Goal: Information Seeking & Learning: Learn about a topic

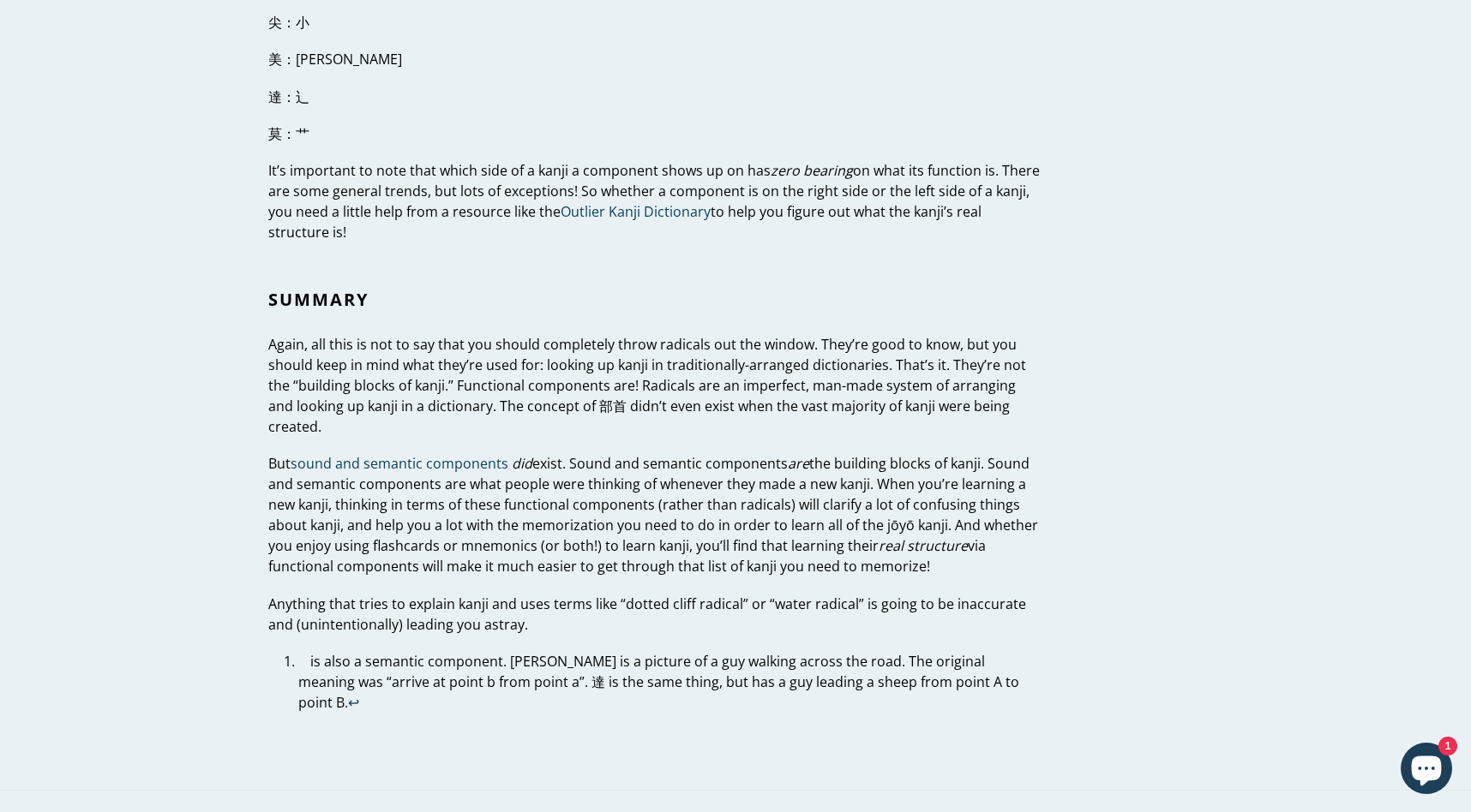
scroll to position [5534, 0]
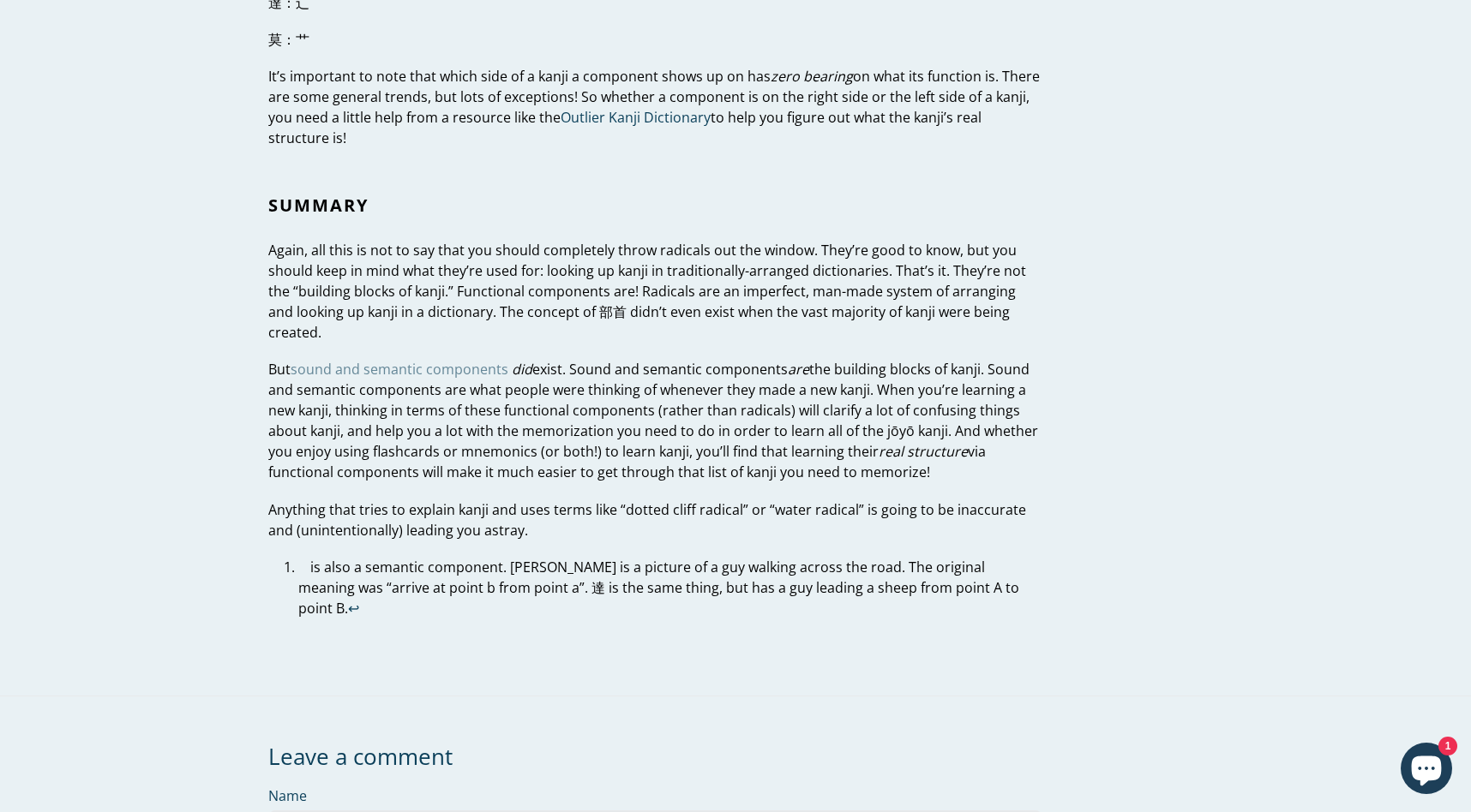
click at [357, 360] on link "sound and semantic components" at bounding box center [399, 370] width 218 height 20
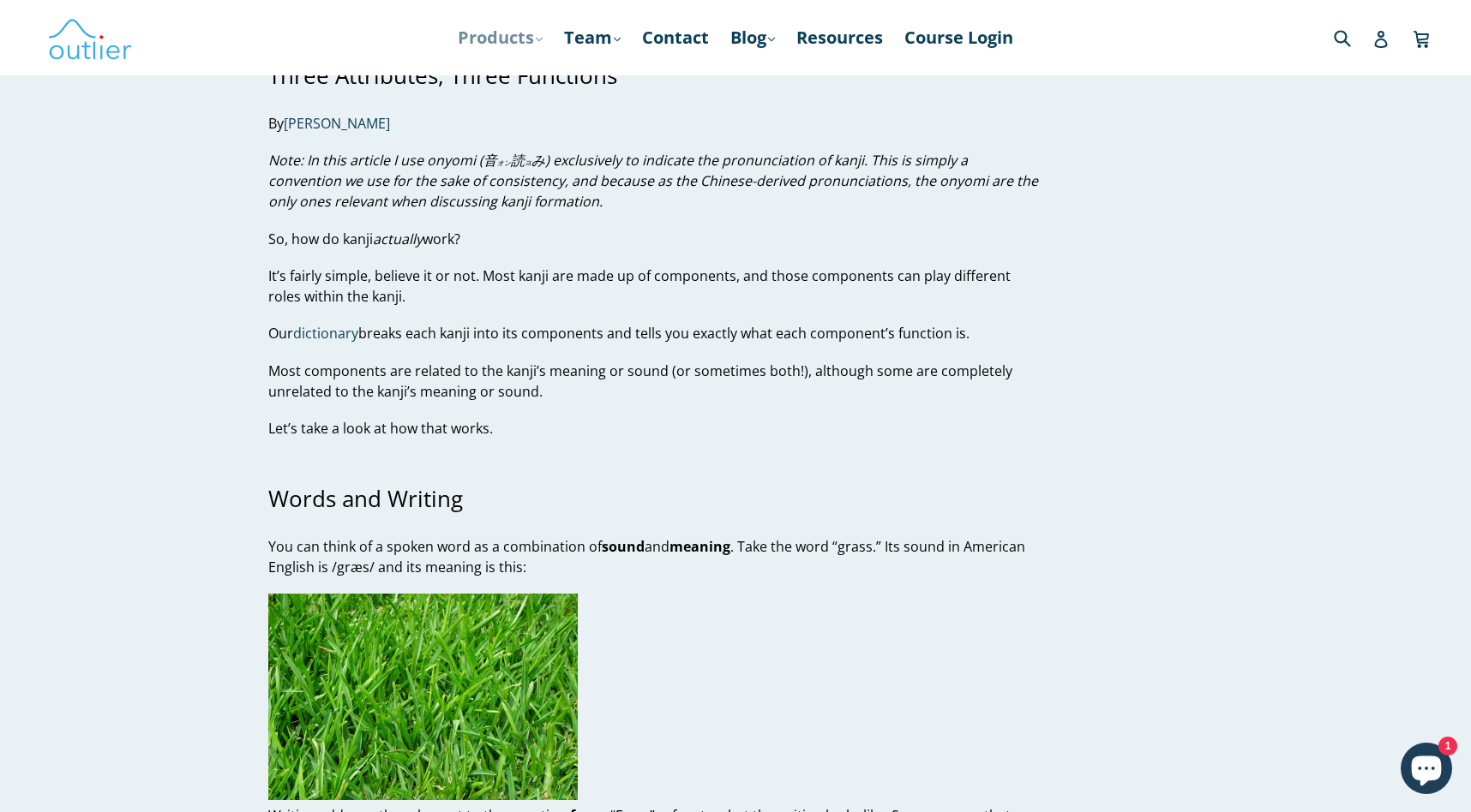
click at [536, 39] on icon ".cls-1{fill:#231f20}" at bounding box center [539, 39] width 7 height 7
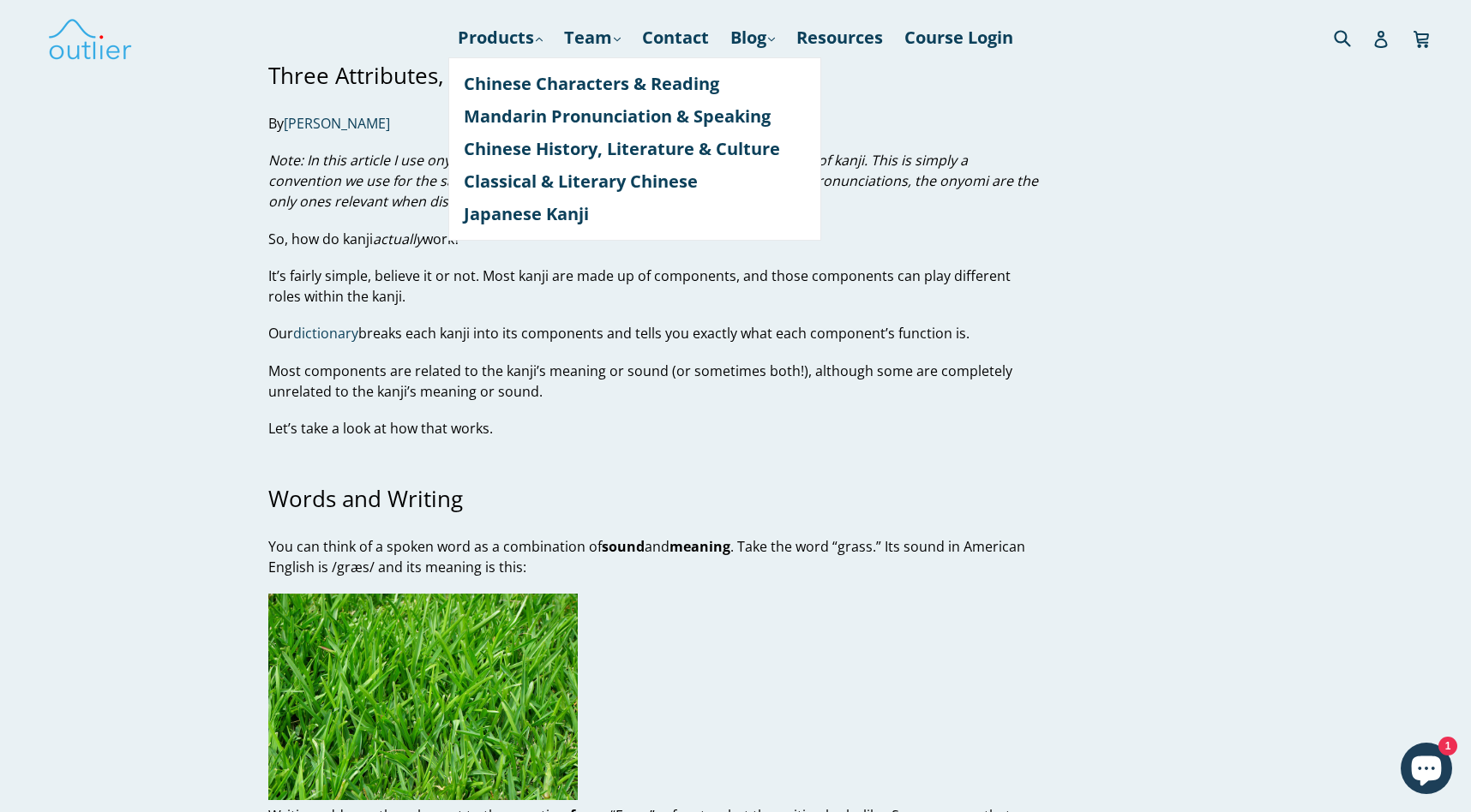
click at [580, 384] on p "Most components are related to the kanji’s meaning or sound (or sometimes both!…" at bounding box center [656, 382] width 774 height 41
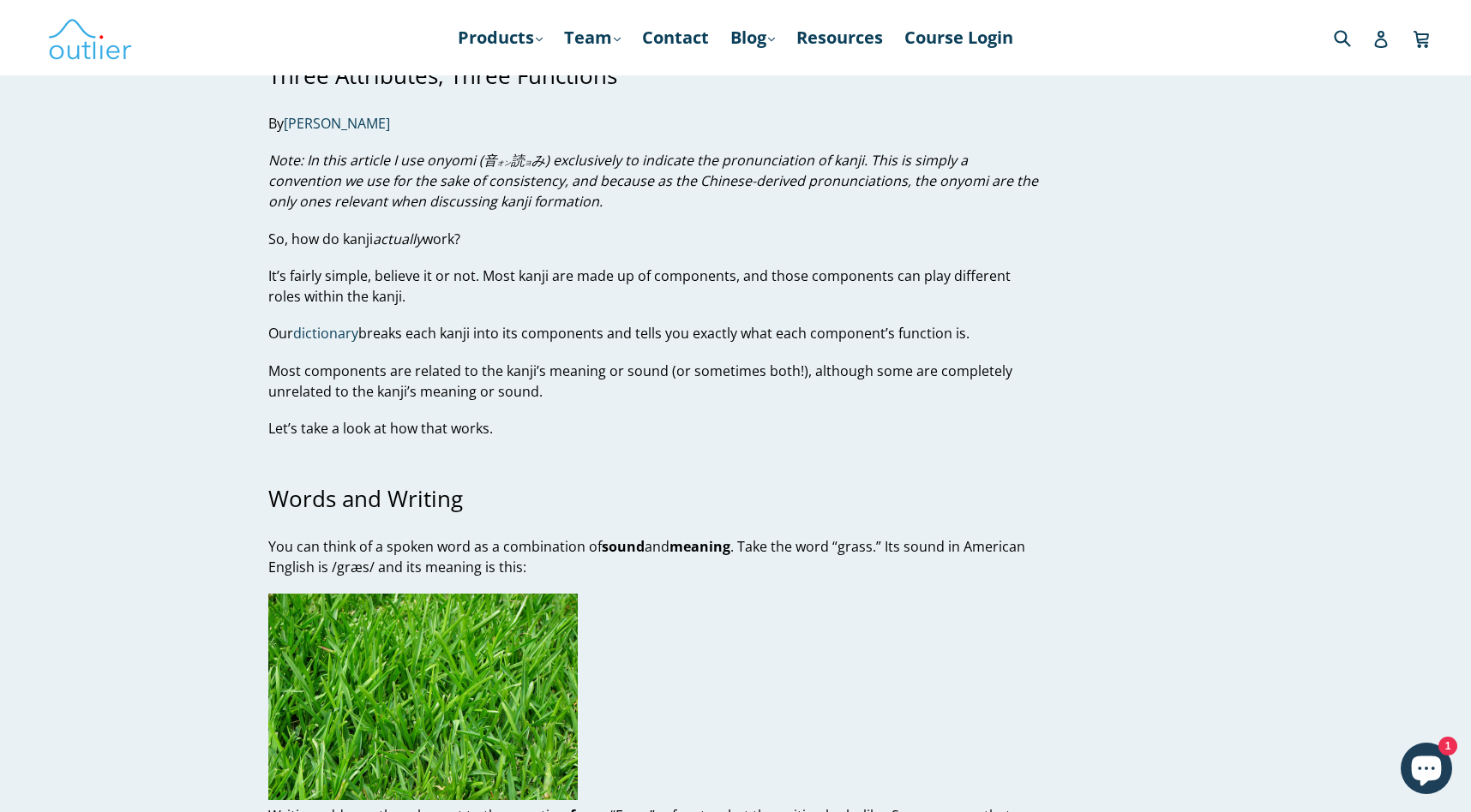
click at [503, 56] on nav "Products .cls-1{fill:#231f20} expand Chinese Characters & Reading Mandarin Pron…" at bounding box center [735, 37] width 828 height 76
click at [503, 21] on nav "Products .cls-1{fill:#231f20} expand Chinese Characters & Reading Mandarin Pron…" at bounding box center [735, 37] width 828 height 76
click at [499, 33] on link "Products .cls-1{fill:#231f20} expand" at bounding box center [500, 37] width 102 height 31
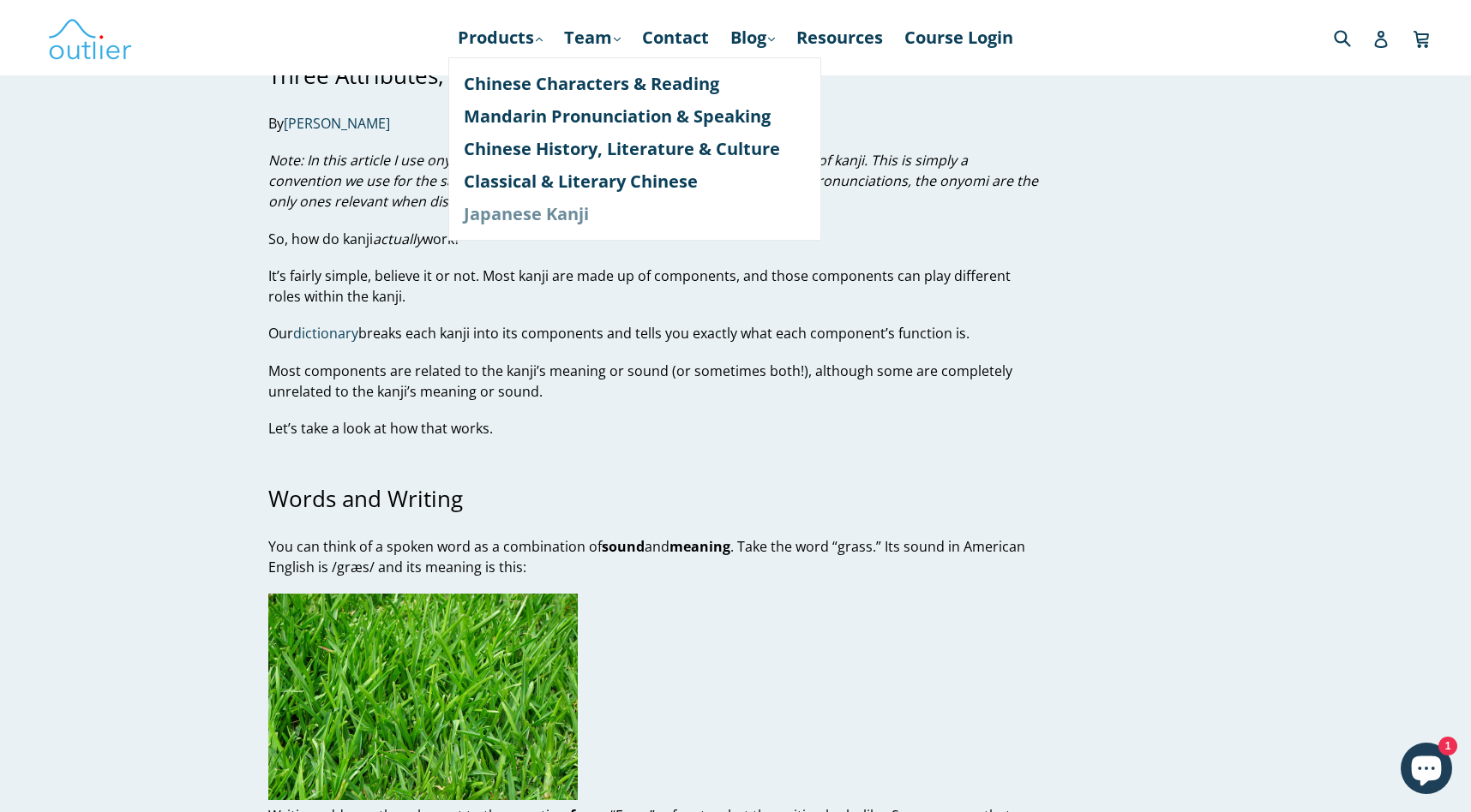
click at [513, 210] on link "Japanese Kanji" at bounding box center [634, 214] width 342 height 32
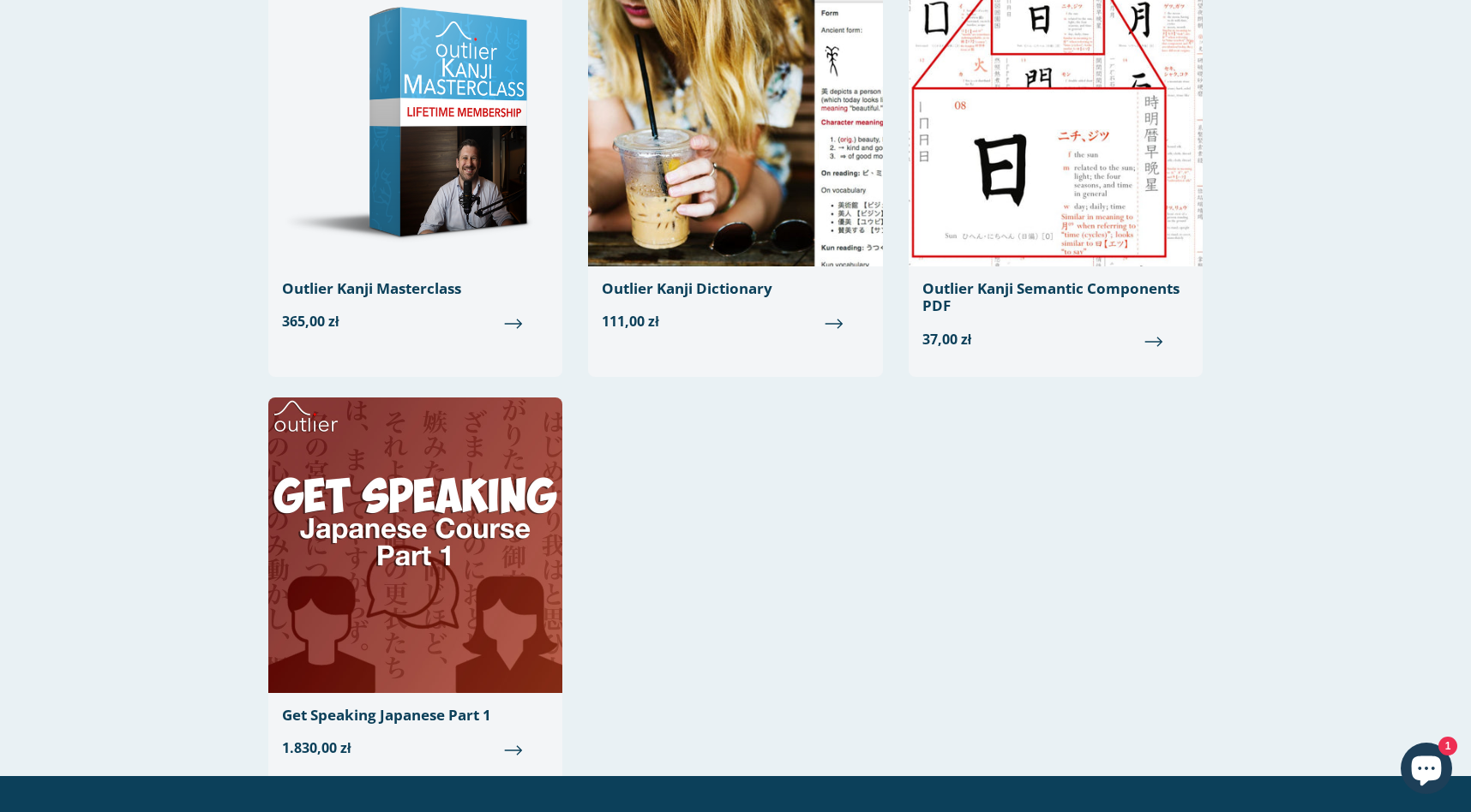
scroll to position [113, 0]
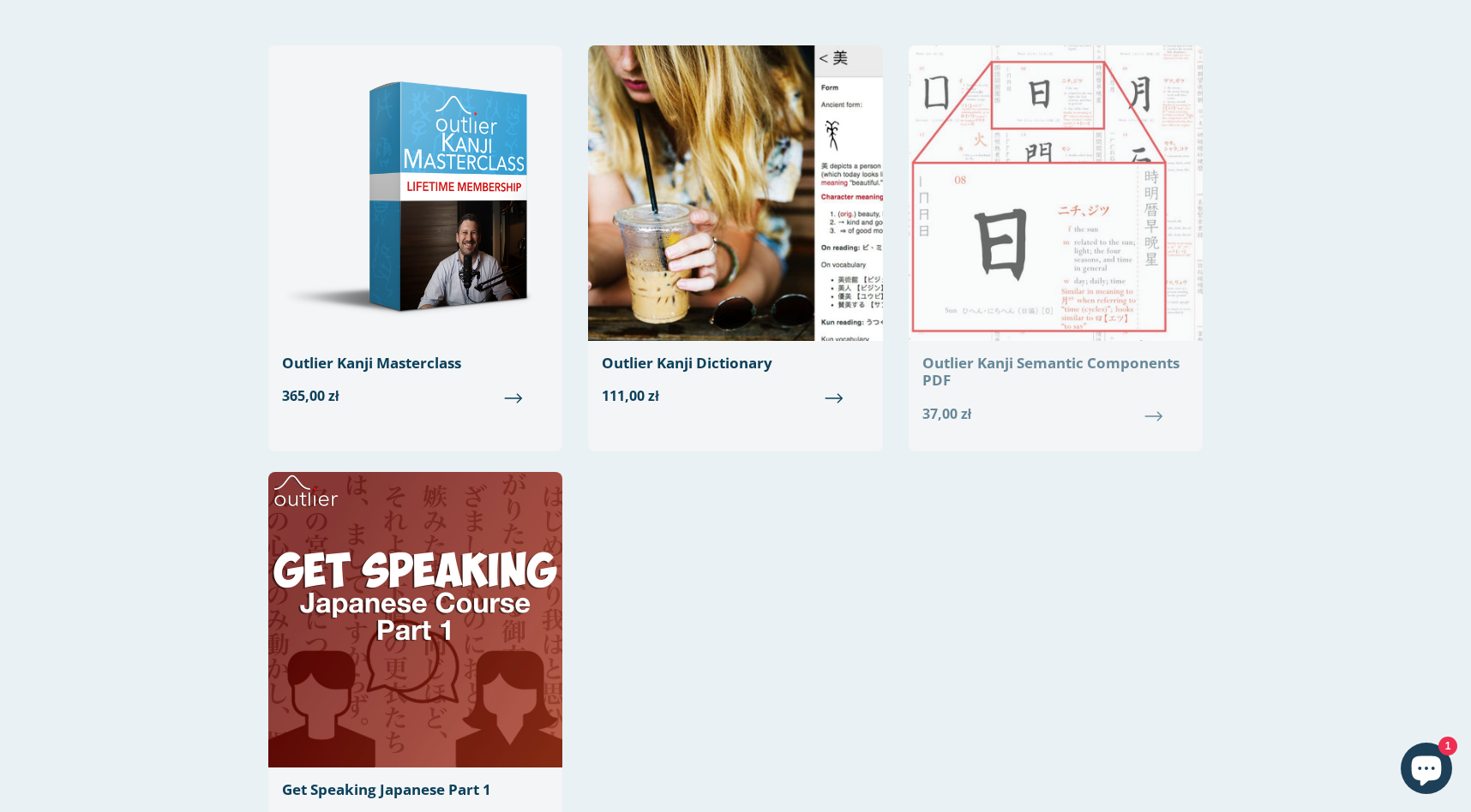
click at [944, 374] on div "Outlier Kanji Semantic Components PDF" at bounding box center [1055, 372] width 267 height 35
